Goal: Obtain resource: Download file/media

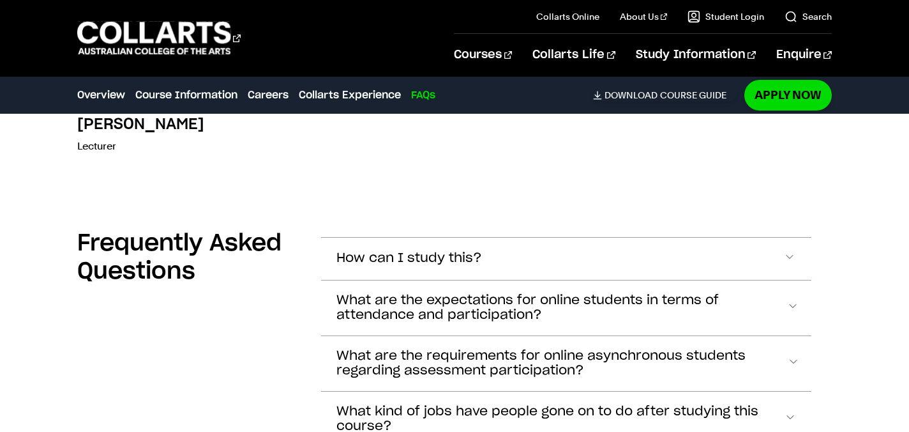
scroll to position [5678, 0]
click at [677, 237] on button "How can I study this?" at bounding box center [566, 258] width 490 height 42
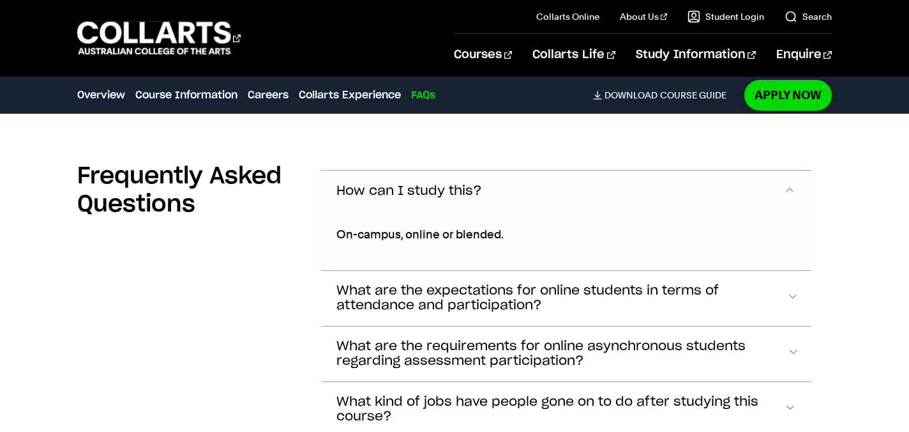
scroll to position [5746, 0]
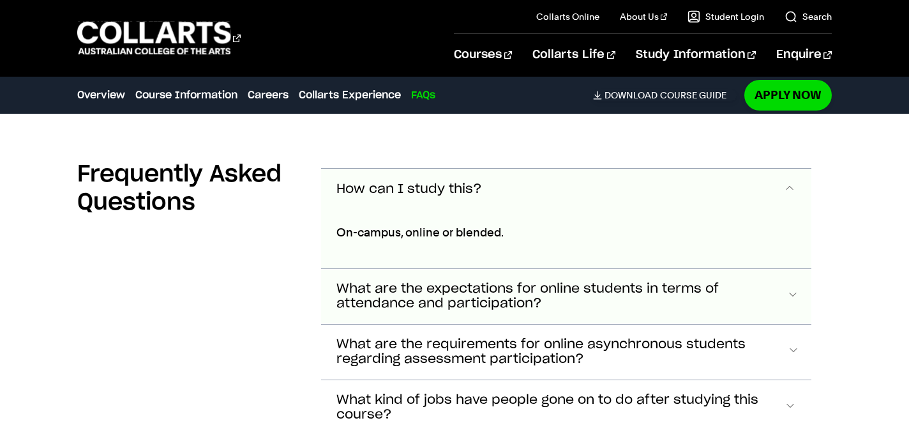
click at [482, 197] on span "What are the expectations for online students in terms of attendance and partic…" at bounding box center [409, 189] width 146 height 15
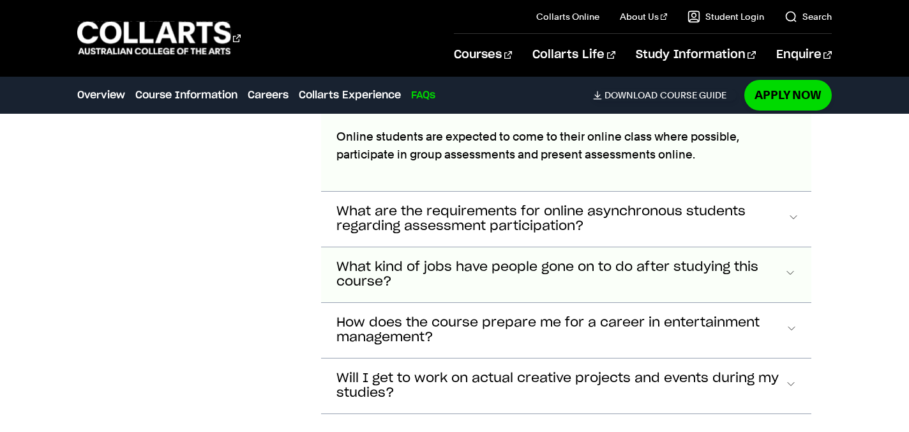
scroll to position [5945, 0]
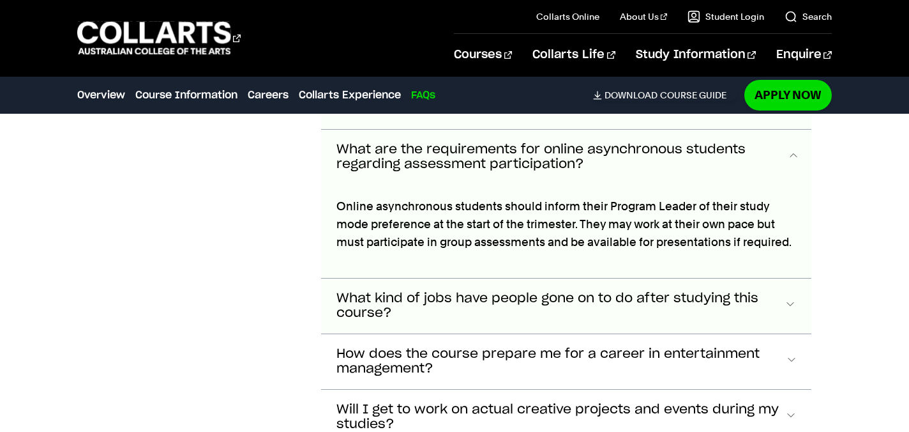
scroll to position [6035, 0]
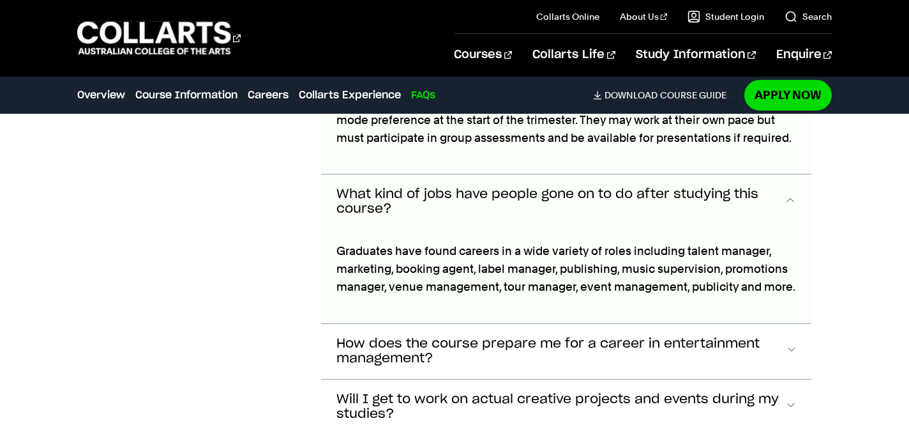
scroll to position [6127, 0]
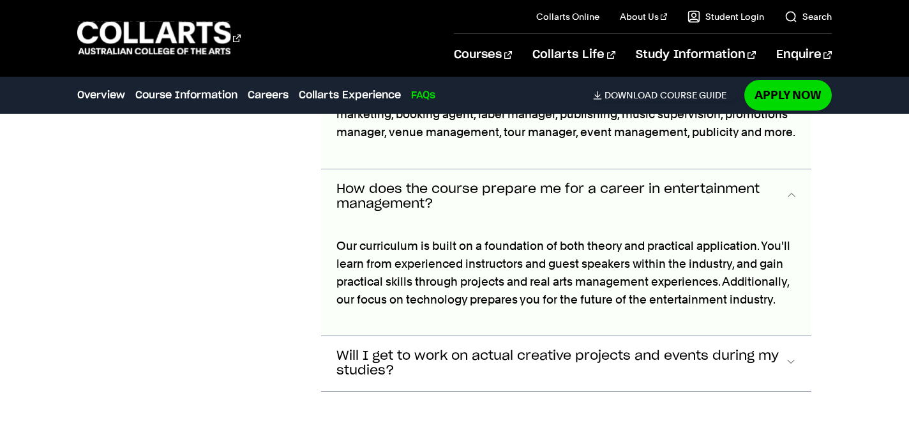
scroll to position [6275, 0]
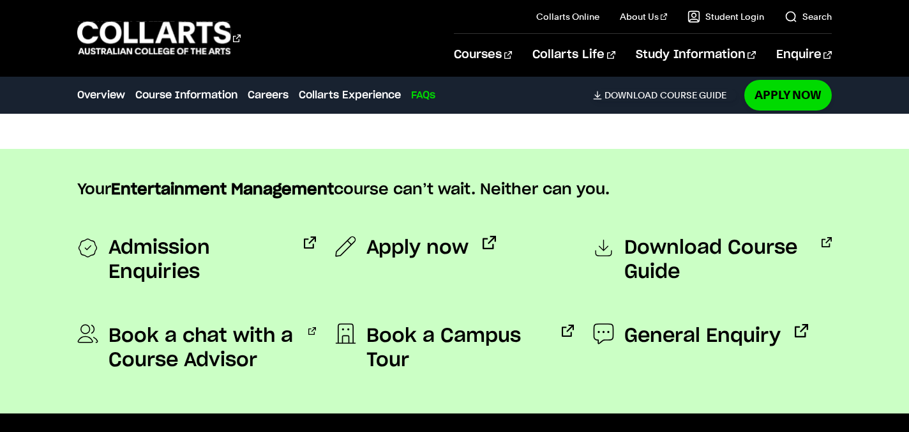
scroll to position [6688, 0]
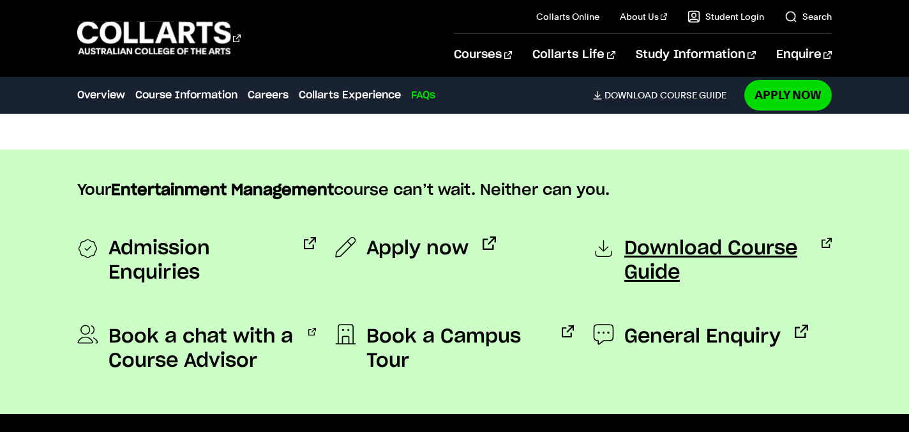
click at [659, 236] on span "Download Course Guide" at bounding box center [715, 260] width 183 height 49
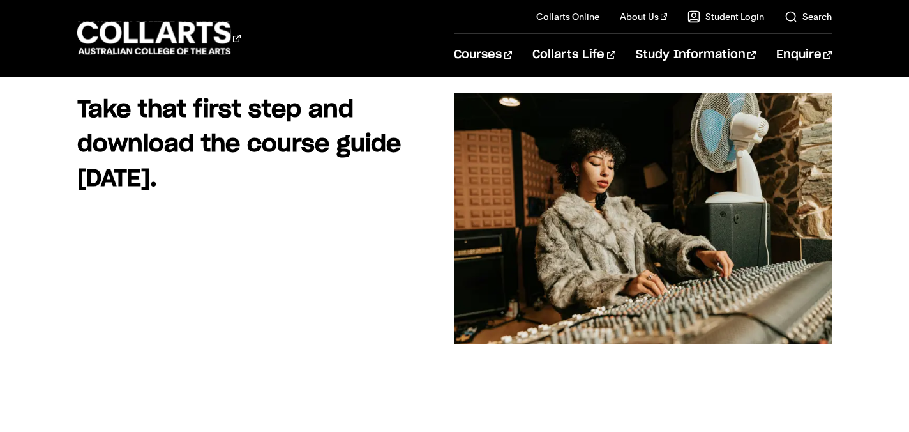
scroll to position [140, 0]
